Goal: Navigation & Orientation: Find specific page/section

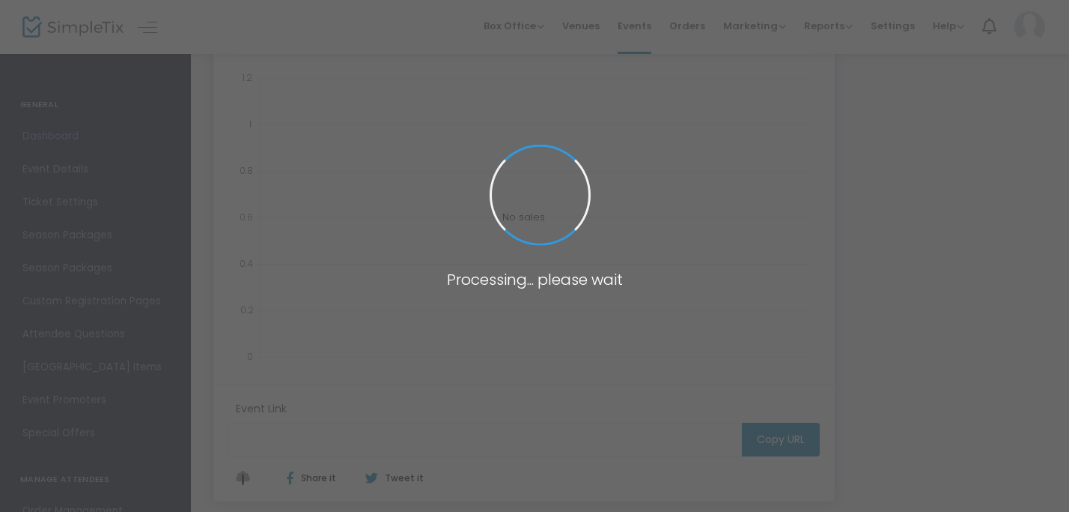
scroll to position [249, 0]
type input "https://www.simpletix.com/e/the-13th-annual-great-pumpkin-festival-tickets-2328…"
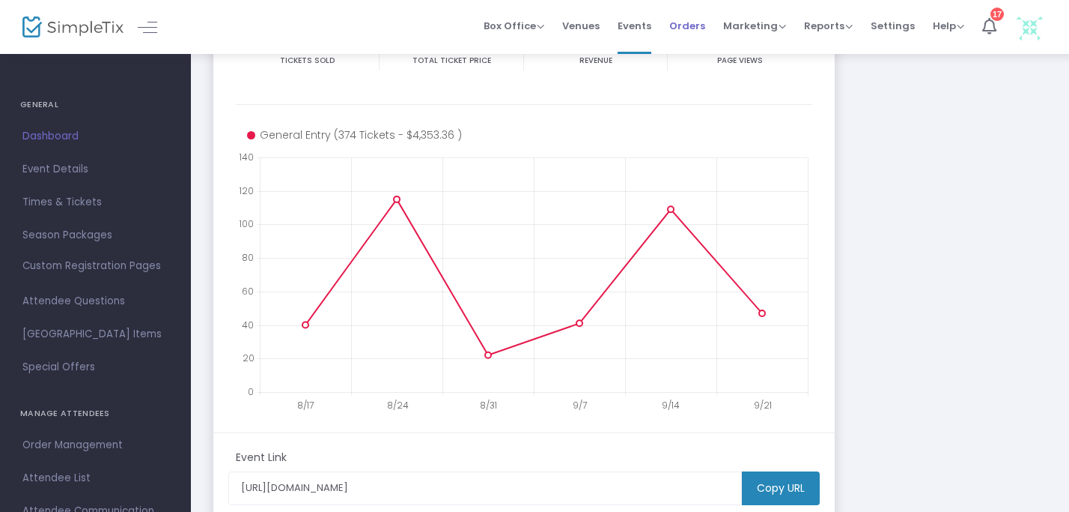
click at [703, 31] on span "Orders" at bounding box center [688, 26] width 36 height 38
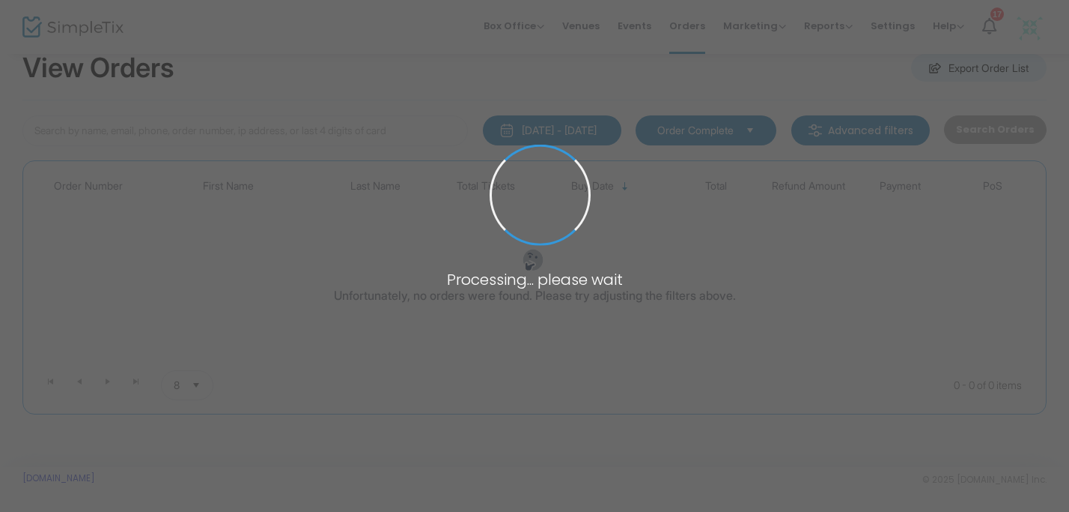
scroll to position [38, 0]
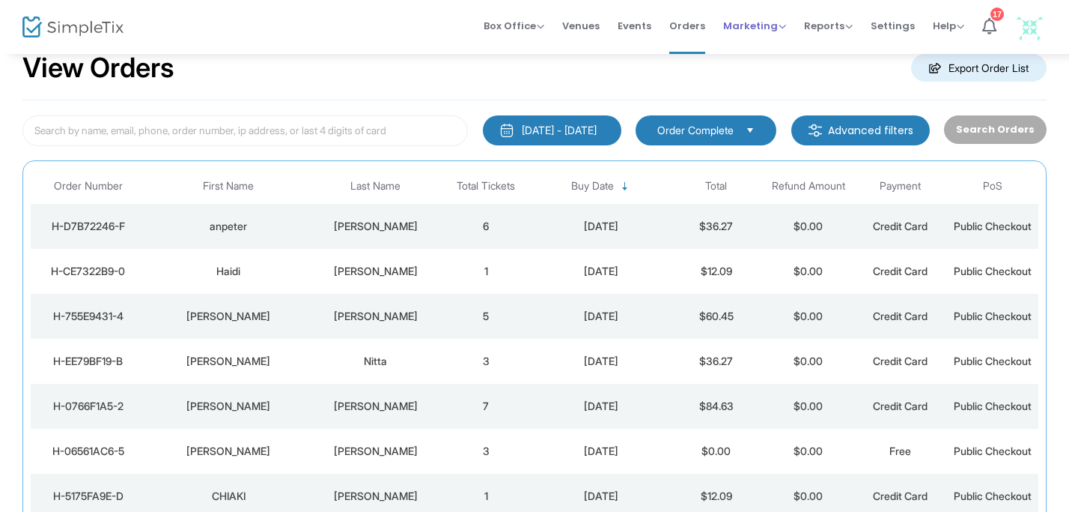
click at [742, 29] on span "Marketing" at bounding box center [754, 26] width 63 height 14
click at [686, 23] on span "Orders" at bounding box center [688, 26] width 36 height 38
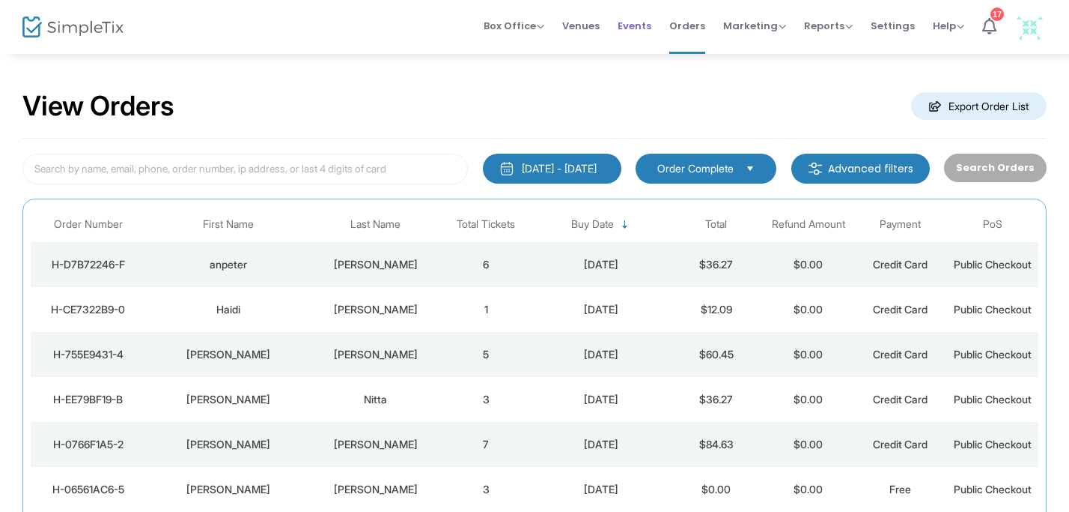
click at [643, 27] on span "Events" at bounding box center [635, 26] width 34 height 38
